Goal: Task Accomplishment & Management: Use online tool/utility

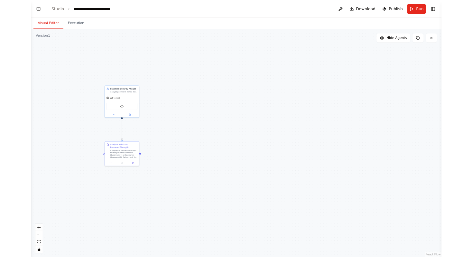
scroll to position [1085, 0]
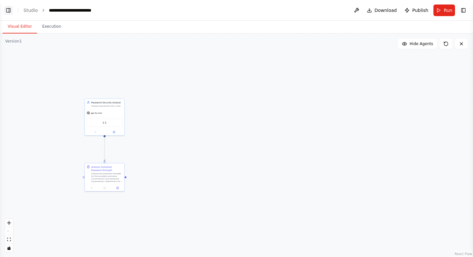
click at [8, 10] on button "Toggle Left Sidebar" at bounding box center [8, 10] width 9 height 9
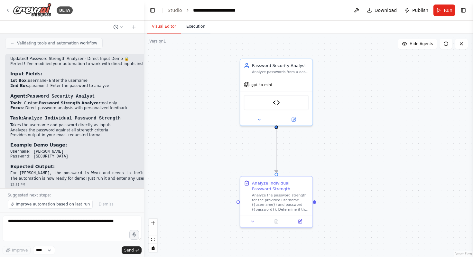
click at [191, 26] on button "Execution" at bounding box center [195, 27] width 29 height 14
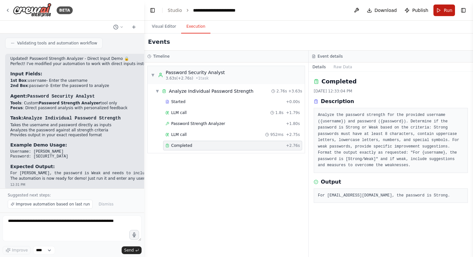
click at [300, 8] on button "Run" at bounding box center [444, 11] width 22 height 12
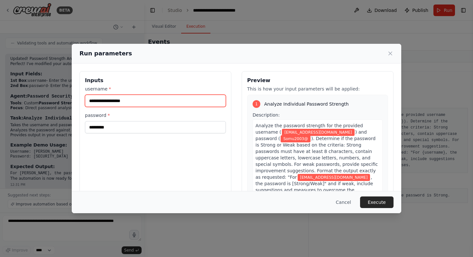
click at [142, 102] on input "**********" at bounding box center [155, 101] width 141 height 12
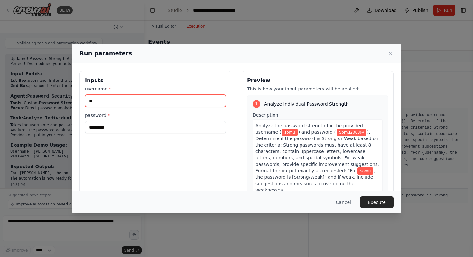
type input "*"
type input "*********"
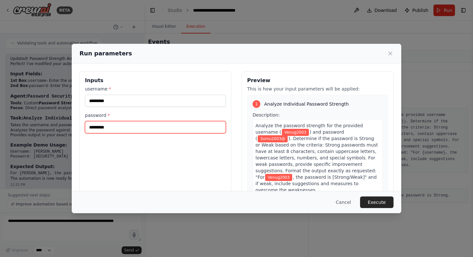
click at [126, 129] on input "*********" at bounding box center [155, 127] width 141 height 12
type input "********"
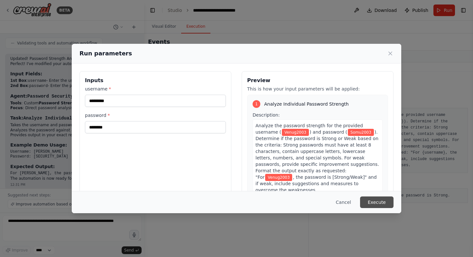
click at [300, 199] on button "Execute" at bounding box center [376, 202] width 33 height 12
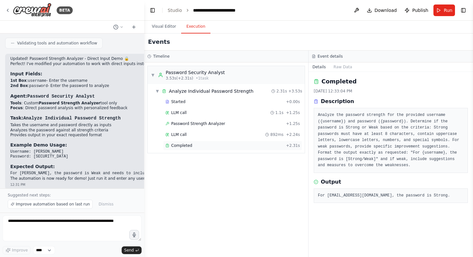
click at [284, 148] on div "Completed + 2.31s" at bounding box center [232, 146] width 139 height 10
drag, startPoint x: 388, startPoint y: 193, endPoint x: 398, endPoint y: 193, distance: 9.6
click at [300, 193] on pre "For Venug2003, the password is Weak. Improvement suggestions: Include at least …" at bounding box center [391, 198] width 146 height 13
click at [300, 199] on pre "For Venug2003, the password is Weak. Improvement suggestions: Include at least …" at bounding box center [391, 198] width 146 height 13
drag, startPoint x: 321, startPoint y: 200, endPoint x: 408, endPoint y: 203, distance: 87.5
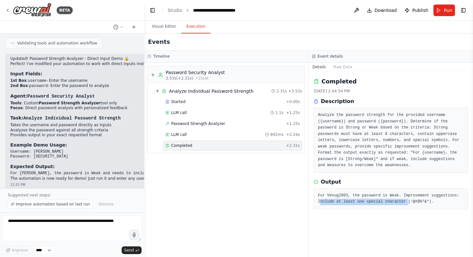
click at [300, 199] on pre "For Venug2003, the password is Weak. Improvement suggestions: Include at least …" at bounding box center [391, 198] width 146 height 13
click at [300, 14] on button "Run" at bounding box center [444, 11] width 22 height 12
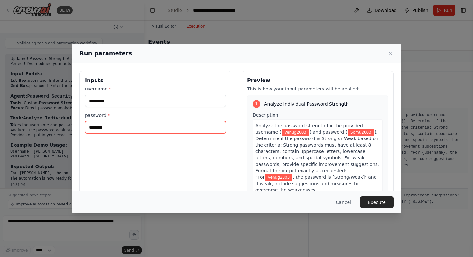
click at [137, 125] on input "********" at bounding box center [155, 127] width 141 height 12
type input "*********"
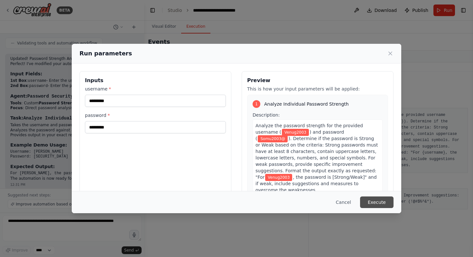
click at [300, 199] on button "Execute" at bounding box center [376, 202] width 33 height 12
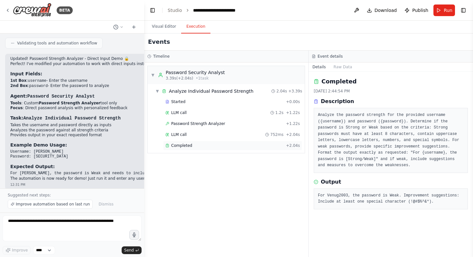
click at [210, 145] on div "Completed" at bounding box center [224, 145] width 118 height 5
click at [159, 22] on button "Visual Editor" at bounding box center [164, 27] width 34 height 14
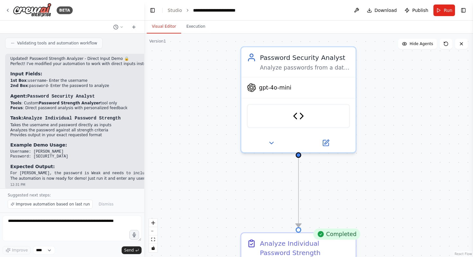
click at [238, 79] on div ".deletable-edge-delete-btn { width: 20px; height: 20px; border: 0px solid #ffff…" at bounding box center [308, 144] width 329 height 223
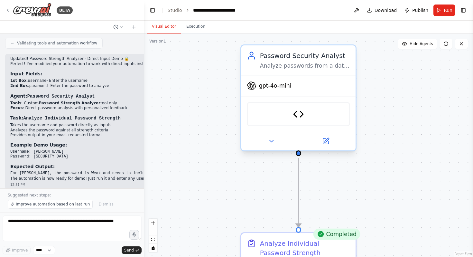
click at [282, 93] on div "gpt-4o-mini" at bounding box center [298, 86] width 114 height 21
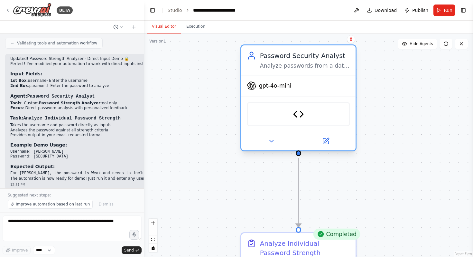
click at [280, 92] on div "gpt-4o-mini" at bounding box center [298, 86] width 114 height 21
click at [300, 141] on button at bounding box center [325, 140] width 52 height 11
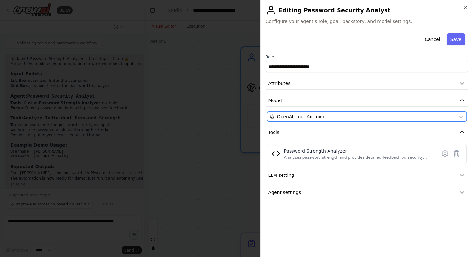
click at [280, 116] on span "OpenAI - gpt-4o-mini" at bounding box center [300, 116] width 47 height 6
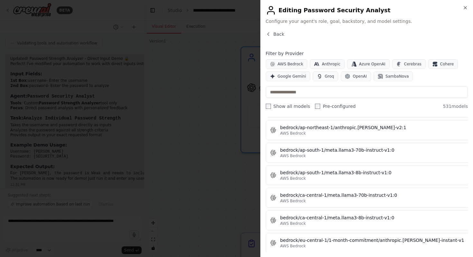
scroll to position [1373, 0]
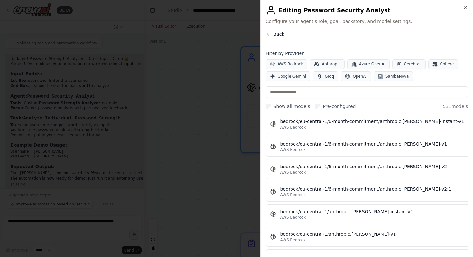
click at [272, 36] on button "Back" at bounding box center [275, 34] width 19 height 6
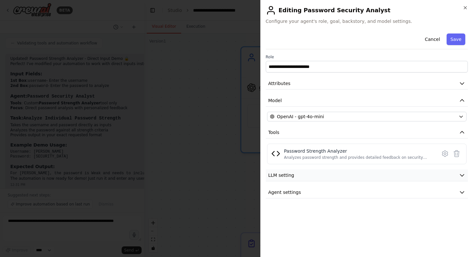
click at [300, 178] on button "LLM setting" at bounding box center [367, 175] width 202 height 12
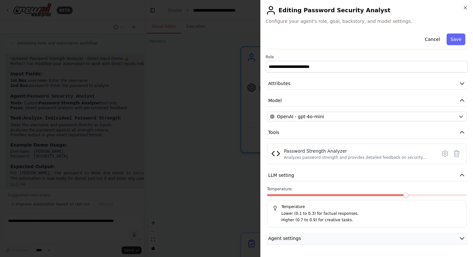
click at [300, 199] on button "Agent settings" at bounding box center [367, 238] width 202 height 12
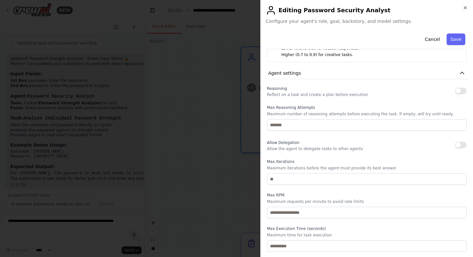
scroll to position [164, 0]
click at [192, 143] on div at bounding box center [236, 128] width 473 height 257
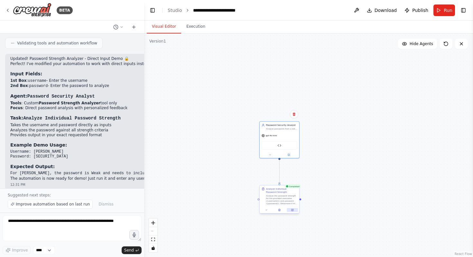
click at [291, 199] on icon at bounding box center [292, 210] width 2 height 2
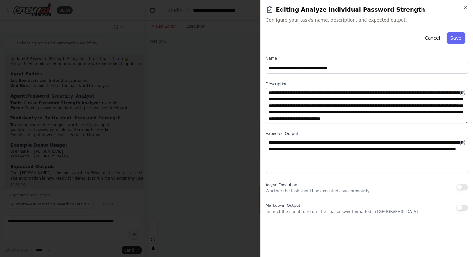
click at [240, 161] on div at bounding box center [236, 128] width 473 height 257
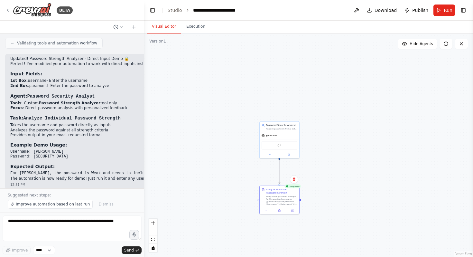
click at [300, 15] on header "**********" at bounding box center [308, 10] width 329 height 21
click at [300, 9] on button "Toggle Right Sidebar" at bounding box center [463, 10] width 9 height 9
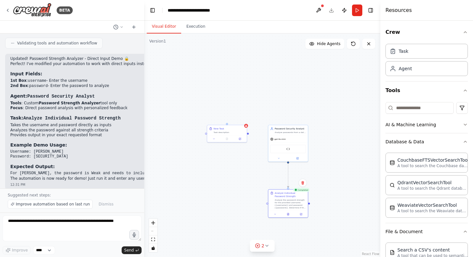
drag, startPoint x: 239, startPoint y: 132, endPoint x: 246, endPoint y: 136, distance: 7.9
click at [246, 136] on div ".deletable-edge-delete-btn { width: 20px; height: 20px; border: 0px solid #ffff…" at bounding box center [262, 144] width 236 height 223
click at [233, 137] on button at bounding box center [238, 138] width 11 height 4
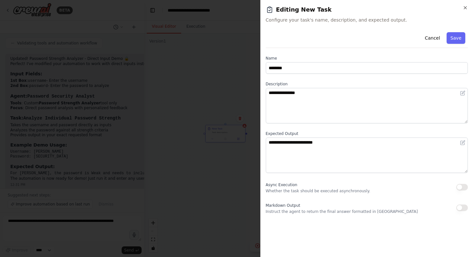
click at [300, 5] on div "**********" at bounding box center [366, 128] width 213 height 257
click at [300, 8] on icon "button" at bounding box center [465, 7] width 5 height 5
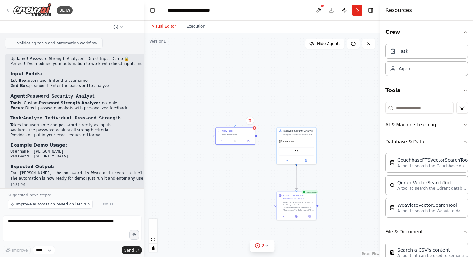
drag, startPoint x: 247, startPoint y: 135, endPoint x: 254, endPoint y: 138, distance: 7.4
click at [254, 138] on div ".deletable-edge-delete-btn { width: 20px; height: 20px; border: 0px solid #ffff…" at bounding box center [262, 144] width 236 height 223
drag, startPoint x: 252, startPoint y: 137, endPoint x: 256, endPoint y: 136, distance: 3.4
click at [256, 136] on div ".deletable-edge-delete-btn { width: 20px; height: 20px; border: 0px solid #ffff…" at bounding box center [262, 144] width 236 height 223
drag, startPoint x: 258, startPoint y: 136, endPoint x: 262, endPoint y: 136, distance: 4.5
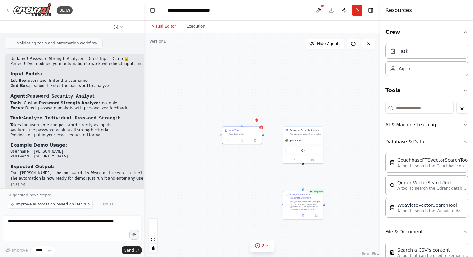
click at [262, 136] on div ".deletable-edge-delete-btn { width: 20px; height: 20px; border: 0px solid #ffff…" at bounding box center [262, 144] width 236 height 223
drag, startPoint x: 262, startPoint y: 136, endPoint x: 266, endPoint y: 136, distance: 4.2
click at [267, 136] on div ".deletable-edge-delete-btn { width: 20px; height: 20px; border: 0px solid #ffff…" at bounding box center [262, 144] width 236 height 223
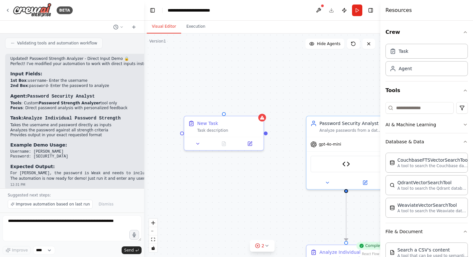
click at [266, 136] on div ".deletable-edge-delete-btn { width: 20px; height: 20px; border: 0px solid #ffff…" at bounding box center [262, 144] width 236 height 223
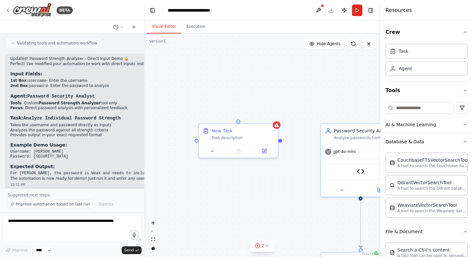
drag, startPoint x: 266, startPoint y: 134, endPoint x: 280, endPoint y: 141, distance: 15.4
click at [280, 141] on div ".deletable-edge-delete-btn { width: 20px; height: 20px; border: 0px solid #ffff…" at bounding box center [262, 144] width 236 height 223
click at [273, 141] on div "New Task Task description" at bounding box center [237, 132] width 79 height 21
drag, startPoint x: 280, startPoint y: 141, endPoint x: 354, endPoint y: 195, distance: 91.1
click at [300, 195] on div "Password Security Analyst Analyze passwords from a data tracker and classify th…" at bounding box center [406, 202] width 236 height 223
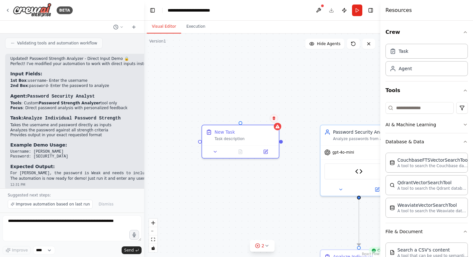
click at [274, 119] on icon at bounding box center [273, 118] width 3 height 4
click at [260, 119] on button "Confirm" at bounding box center [255, 118] width 23 height 8
click at [300, 72] on div "Agent" at bounding box center [426, 68] width 82 height 15
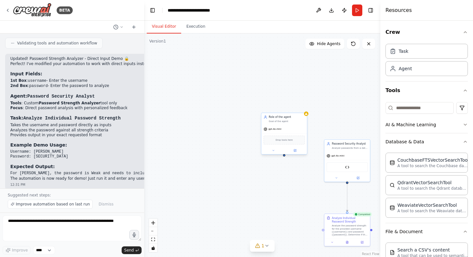
click at [298, 118] on div "Role of the agent" at bounding box center [287, 117] width 36 height 4
click at [300, 105] on icon at bounding box center [301, 107] width 3 height 4
click at [288, 108] on button "Confirm" at bounding box center [283, 106] width 23 height 8
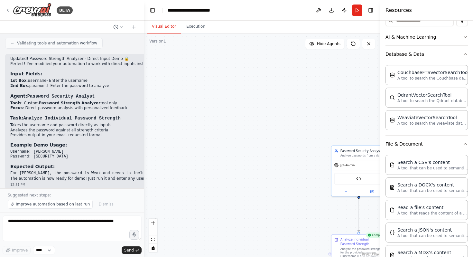
scroll to position [0, 0]
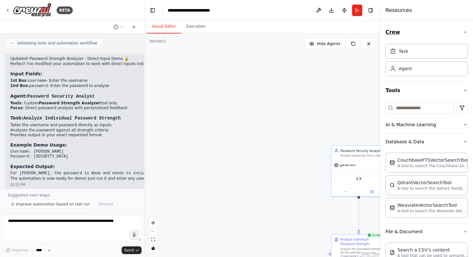
click at [300, 30] on button "Crew" at bounding box center [426, 32] width 82 height 18
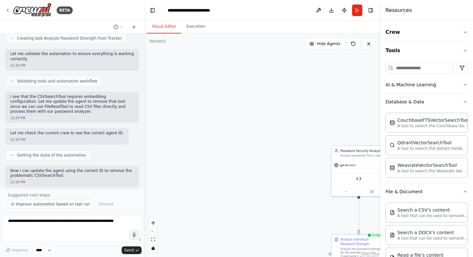
scroll to position [313, 0]
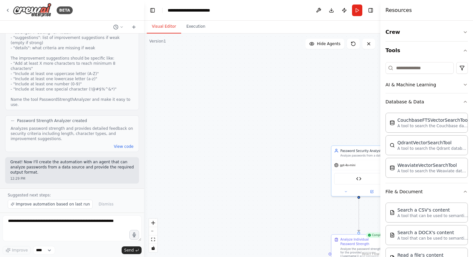
click at [226, 122] on div ".deletable-edge-delete-btn { width: 20px; height: 20px; border: 0px solid #ffff…" at bounding box center [262, 144] width 236 height 223
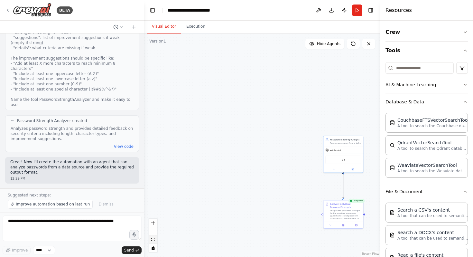
click at [155, 199] on icon "fit view" at bounding box center [153, 239] width 4 height 4
